Goal: Information Seeking & Learning: Check status

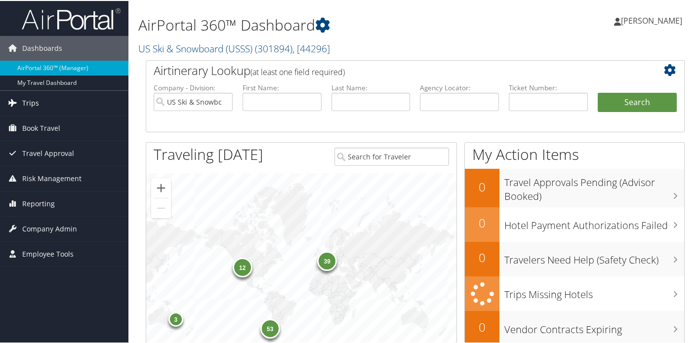
click at [33, 102] on span "Trips" at bounding box center [30, 102] width 17 height 25
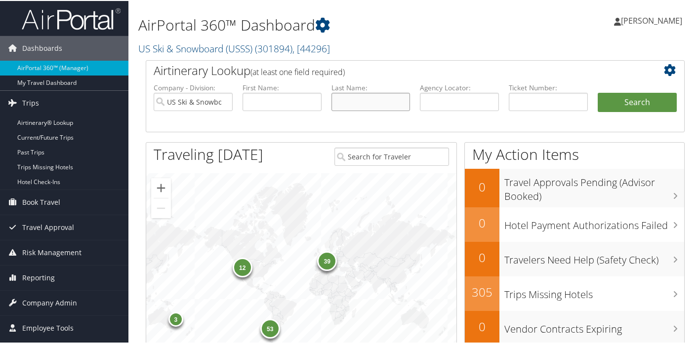
click at [345, 104] on input "text" at bounding box center [371, 101] width 79 height 18
type input "lebedev"
click at [634, 101] on button "Search" at bounding box center [637, 102] width 79 height 20
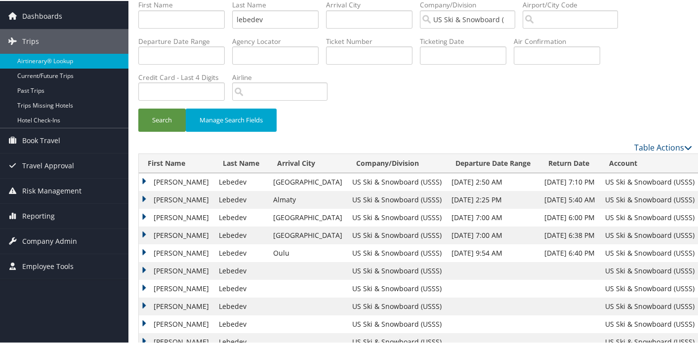
scroll to position [56, 0]
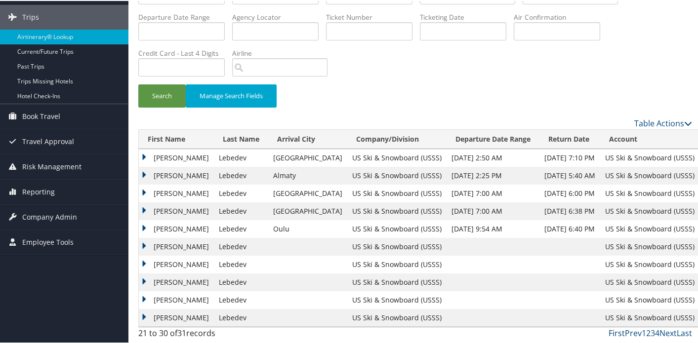
click at [609, 332] on link "First" at bounding box center [617, 332] width 16 height 11
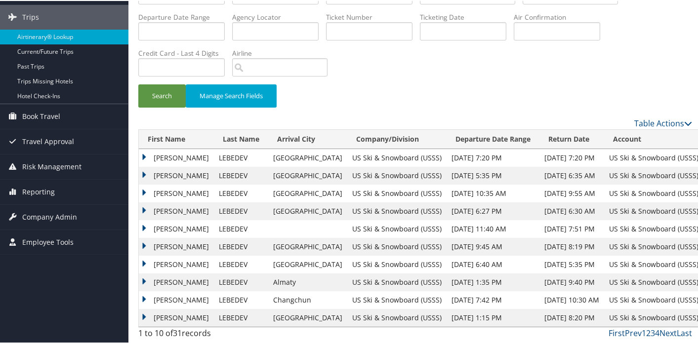
click at [144, 171] on td "[PERSON_NAME]" at bounding box center [176, 175] width 75 height 18
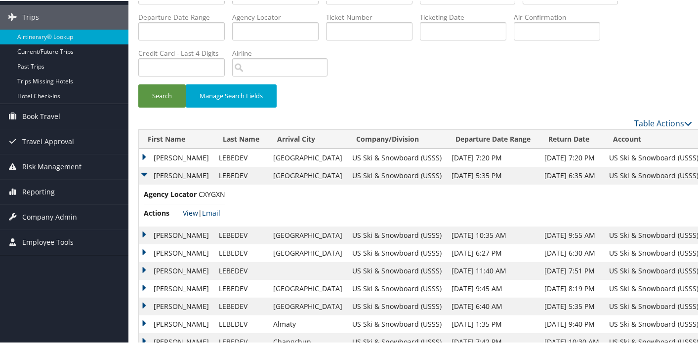
click at [186, 210] on link "View" at bounding box center [190, 212] width 15 height 9
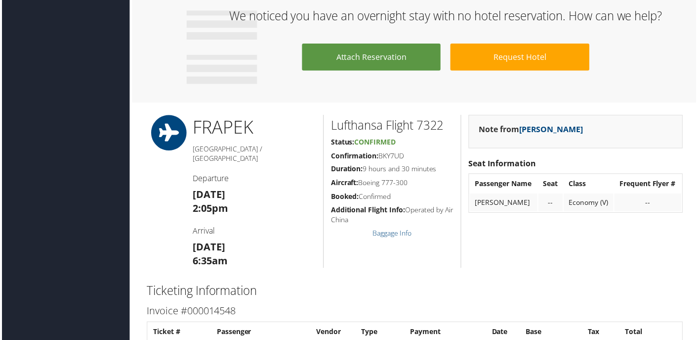
scroll to position [549, 0]
